Goal: Task Accomplishment & Management: Manage account settings

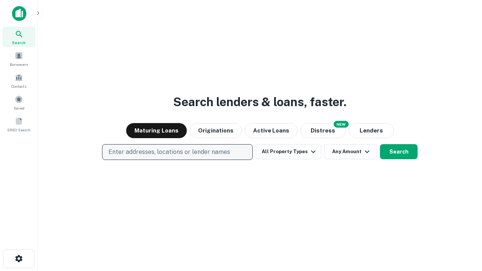
click at [177, 152] on p "Enter addresses, locations or lender names" at bounding box center [169, 152] width 122 height 9
type input "**********"
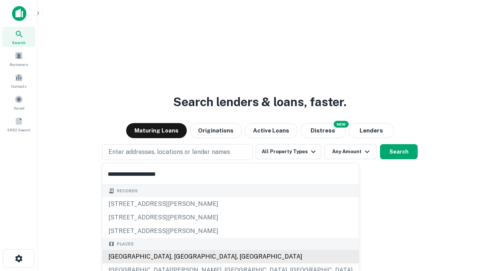
click at [180, 257] on div "[GEOGRAPHIC_DATA], [GEOGRAPHIC_DATA], [GEOGRAPHIC_DATA]" at bounding box center [230, 257] width 256 height 14
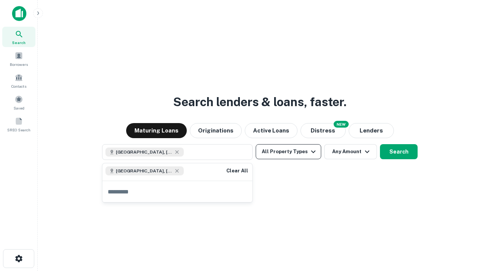
click at [288, 152] on button "All Property Types" at bounding box center [288, 151] width 65 height 15
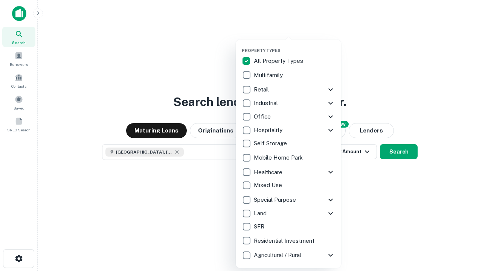
click at [294, 46] on button "button" at bounding box center [294, 46] width 105 height 0
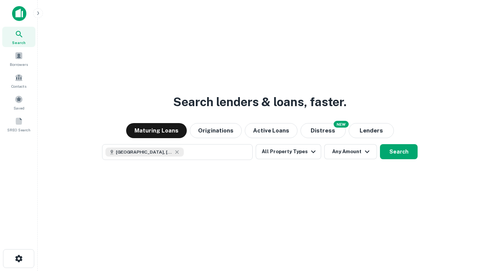
scroll to position [12, 0]
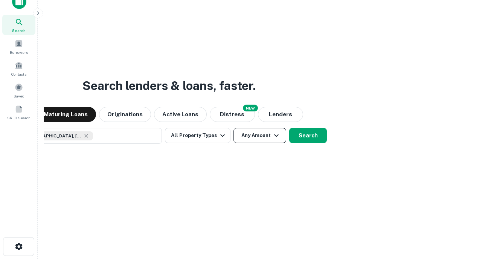
click at [233, 128] on button "Any Amount" at bounding box center [259, 135] width 53 height 15
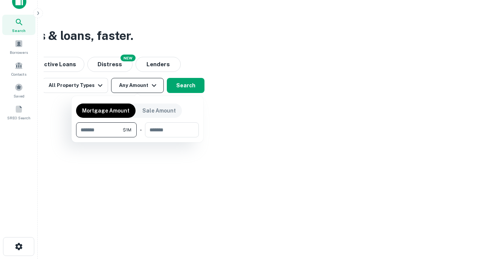
type input "*******"
click at [137, 137] on button "button" at bounding box center [137, 137] width 123 height 0
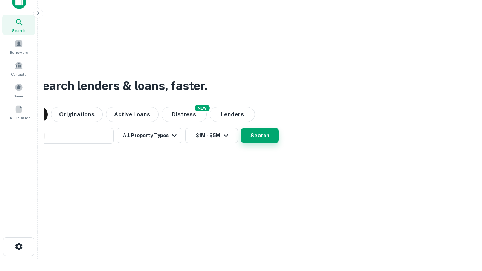
click at [241, 128] on button "Search" at bounding box center [260, 135] width 38 height 15
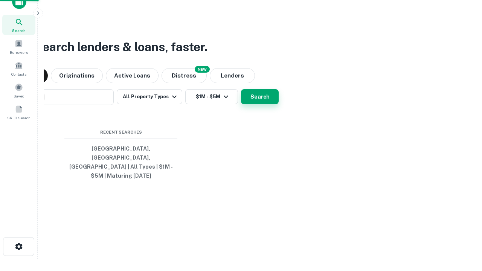
scroll to position [24, 213]
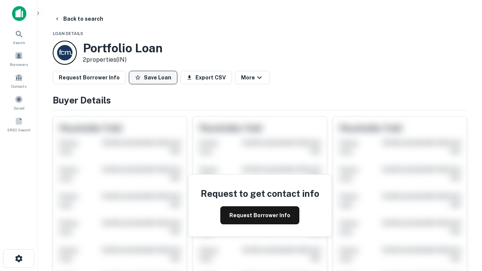
click at [153, 78] on button "Save Loan" at bounding box center [153, 78] width 49 height 14
click at [155, 78] on button "Loan Saved" at bounding box center [155, 78] width 52 height 14
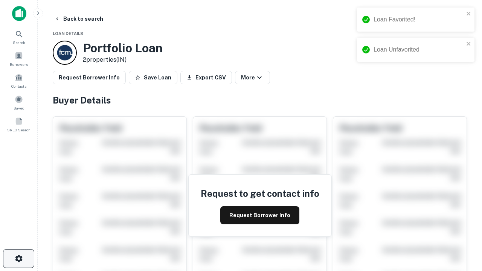
click at [18, 259] on icon "button" at bounding box center [18, 258] width 9 height 9
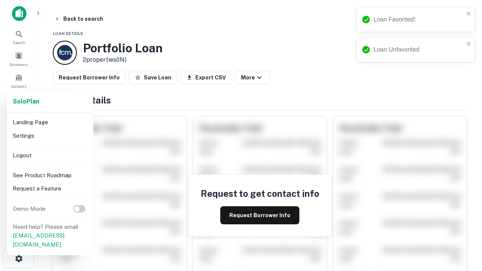
click at [50, 155] on li "Logout" at bounding box center [50, 156] width 81 height 14
